Goal: Task Accomplishment & Management: Manage account settings

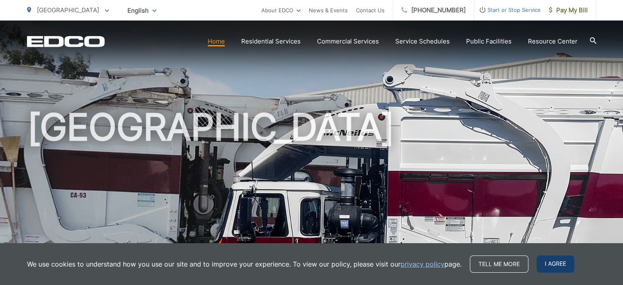
click at [552, 267] on span "I agree" at bounding box center [556, 263] width 38 height 17
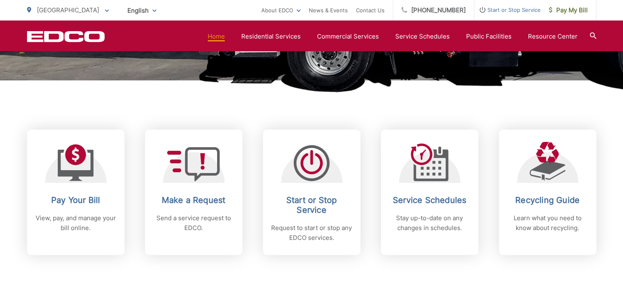
scroll to position [287, 0]
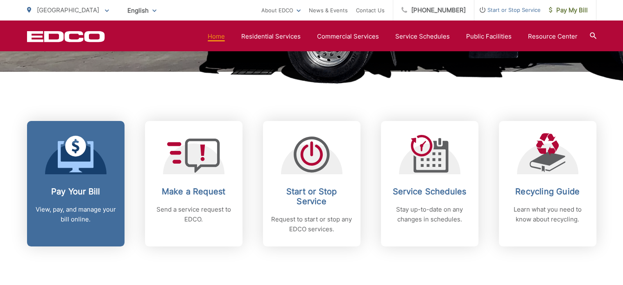
click at [66, 211] on p "View, pay, and manage your bill online." at bounding box center [75, 214] width 81 height 20
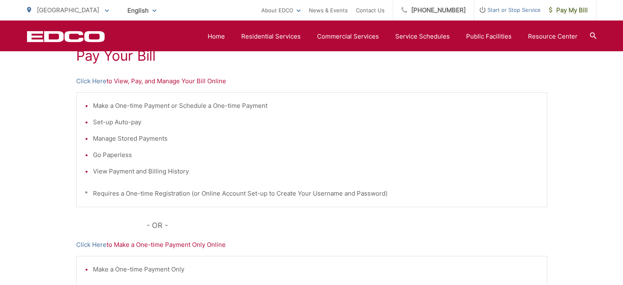
scroll to position [164, 0]
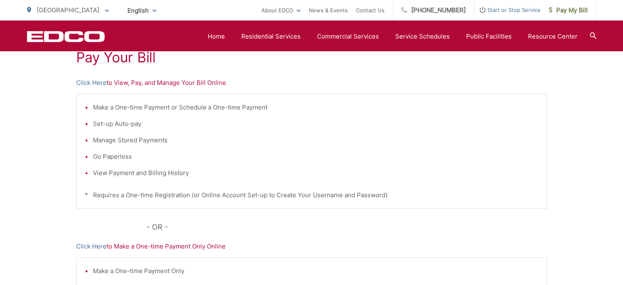
click at [133, 82] on p "Click Here to View, Pay, and Manage Your Bill Online" at bounding box center [311, 83] width 471 height 10
click at [98, 84] on link "Click Here" at bounding box center [91, 83] width 30 height 10
